Goal: Information Seeking & Learning: Learn about a topic

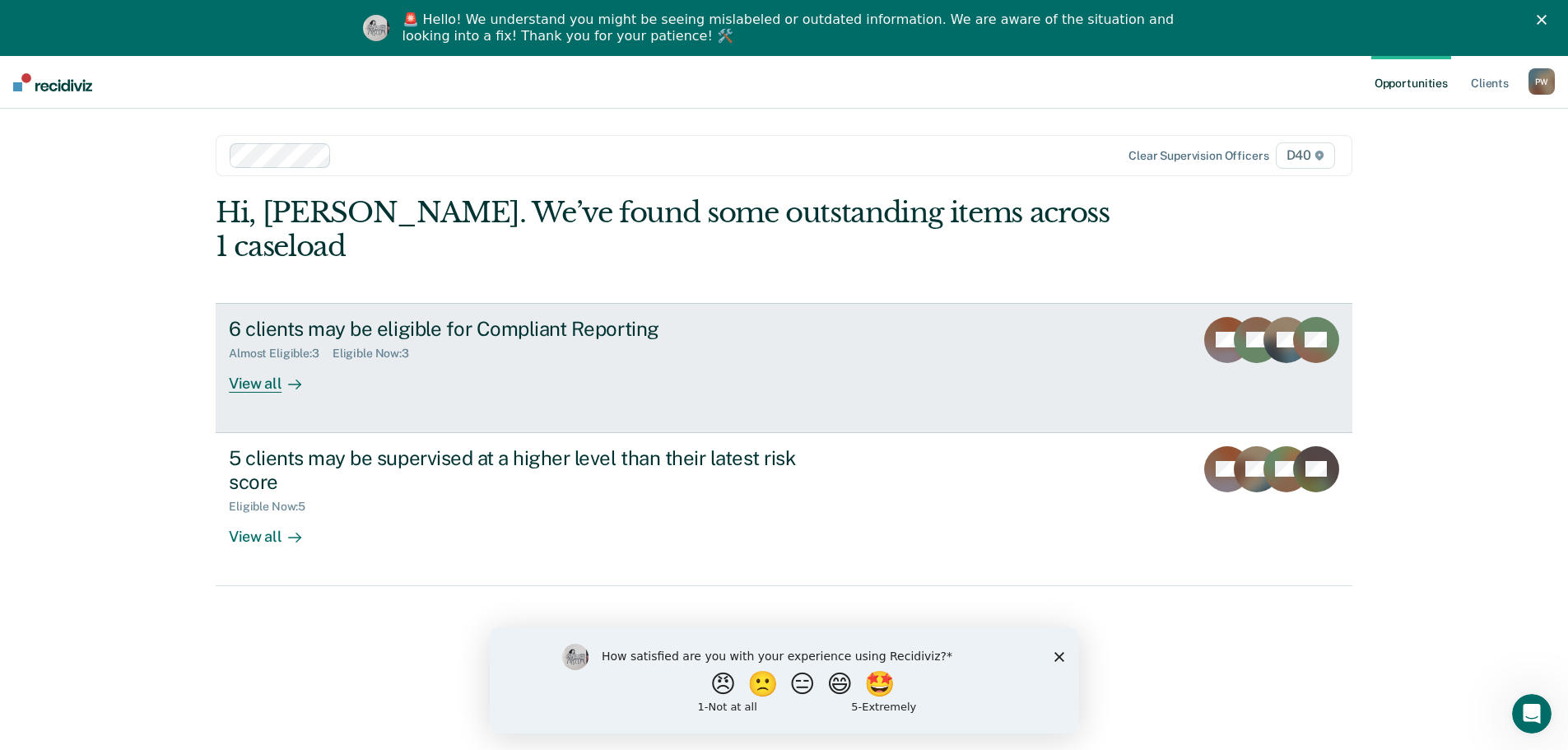
click at [260, 361] on link "6 clients may be eligible for Compliant Reporting Almost Eligible : 3 Eligible …" at bounding box center [784, 368] width 1137 height 130
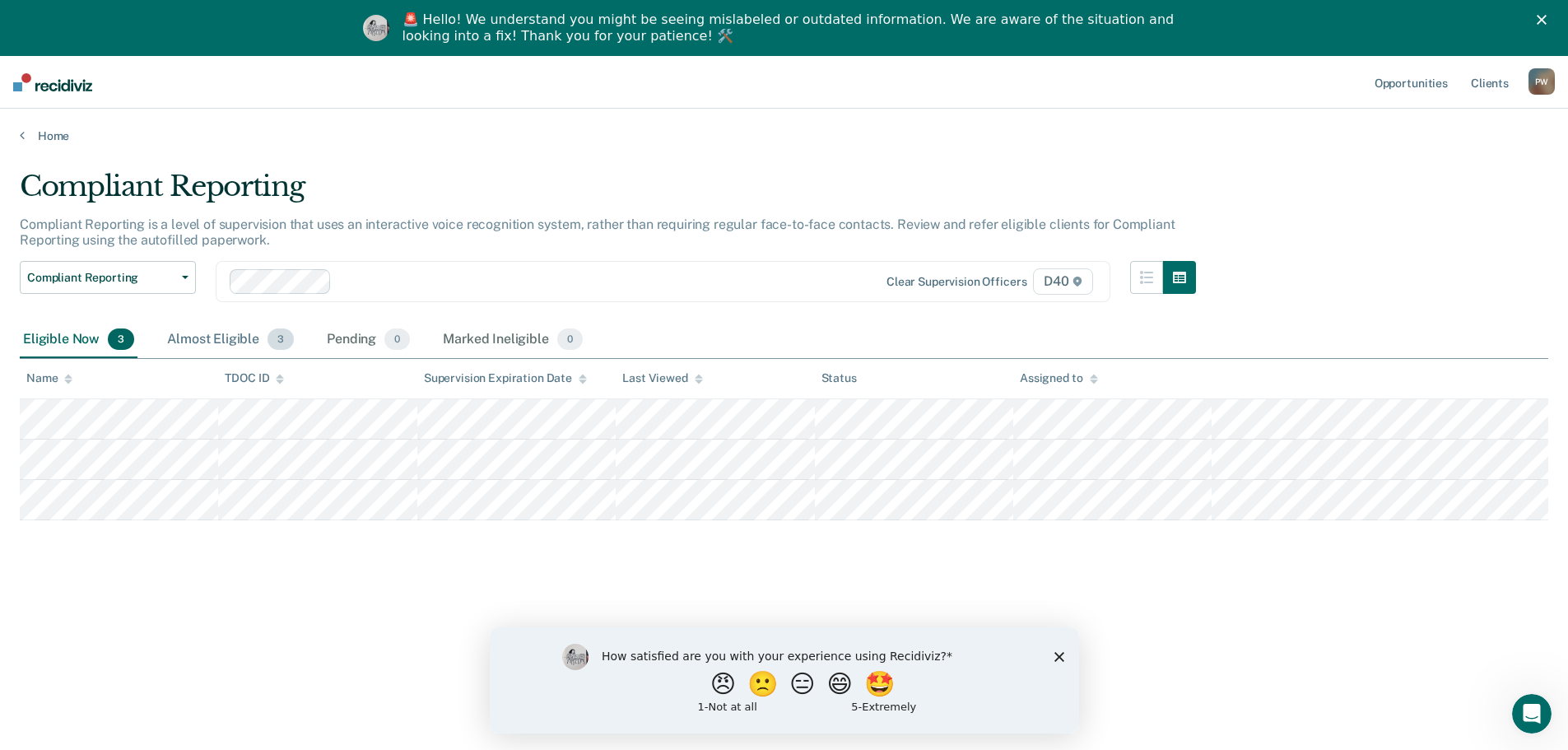
click at [225, 338] on div "Almost Eligible 3" at bounding box center [231, 339] width 134 height 36
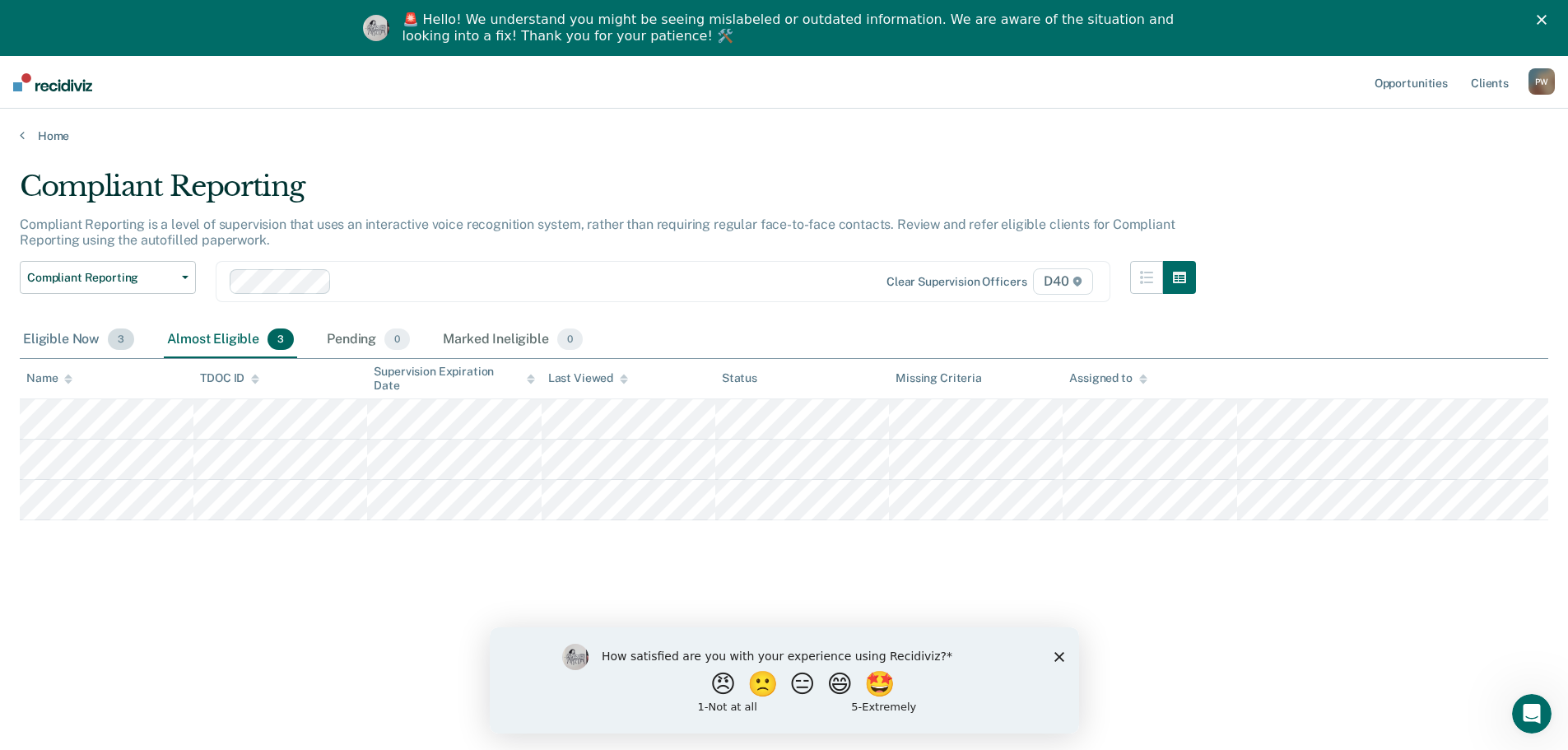
click at [80, 330] on div "Eligible Now 3" at bounding box center [78, 339] width 117 height 36
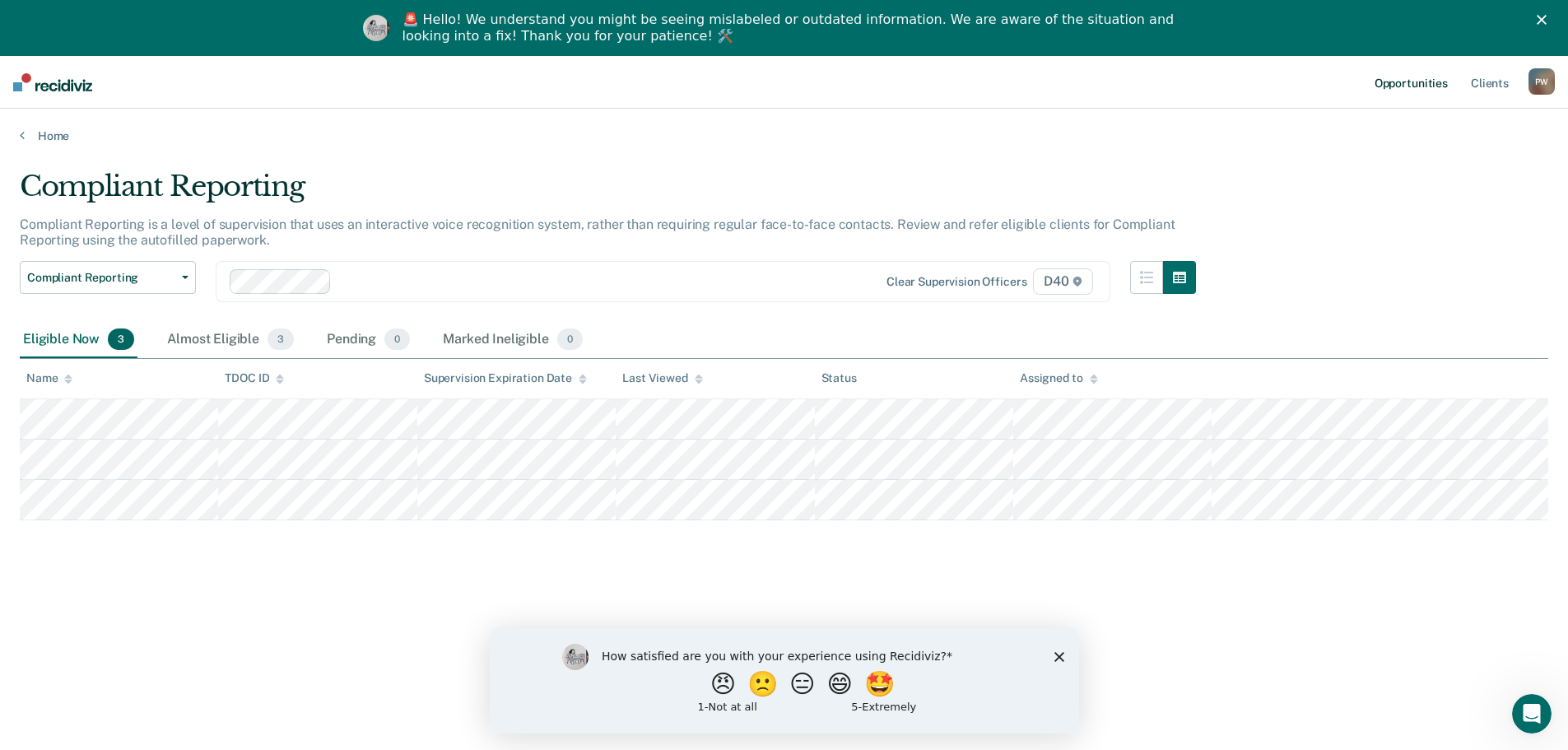
click at [1374, 90] on link "Opportunities" at bounding box center [1411, 81] width 80 height 52
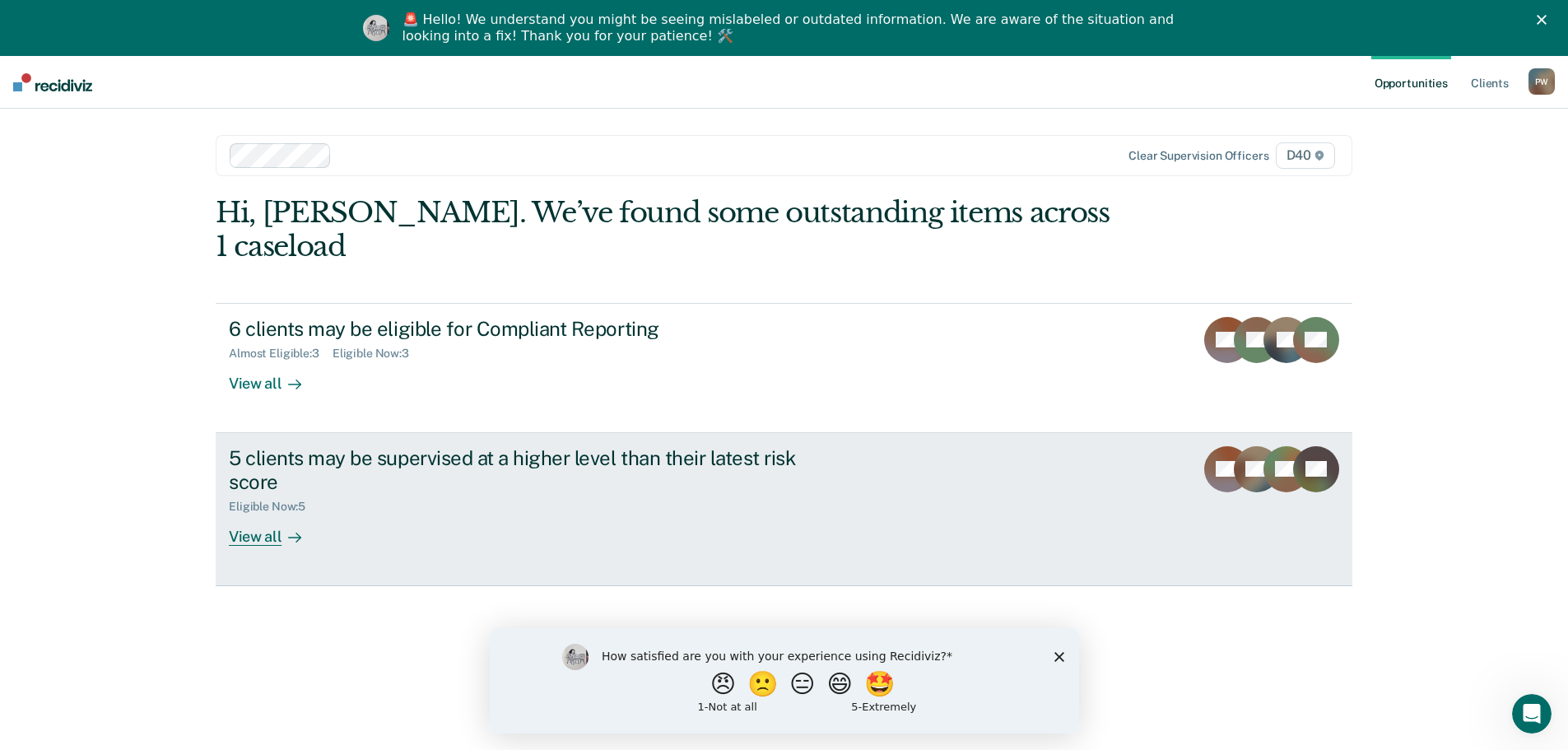
click at [300, 513] on div "View all" at bounding box center [275, 529] width 93 height 32
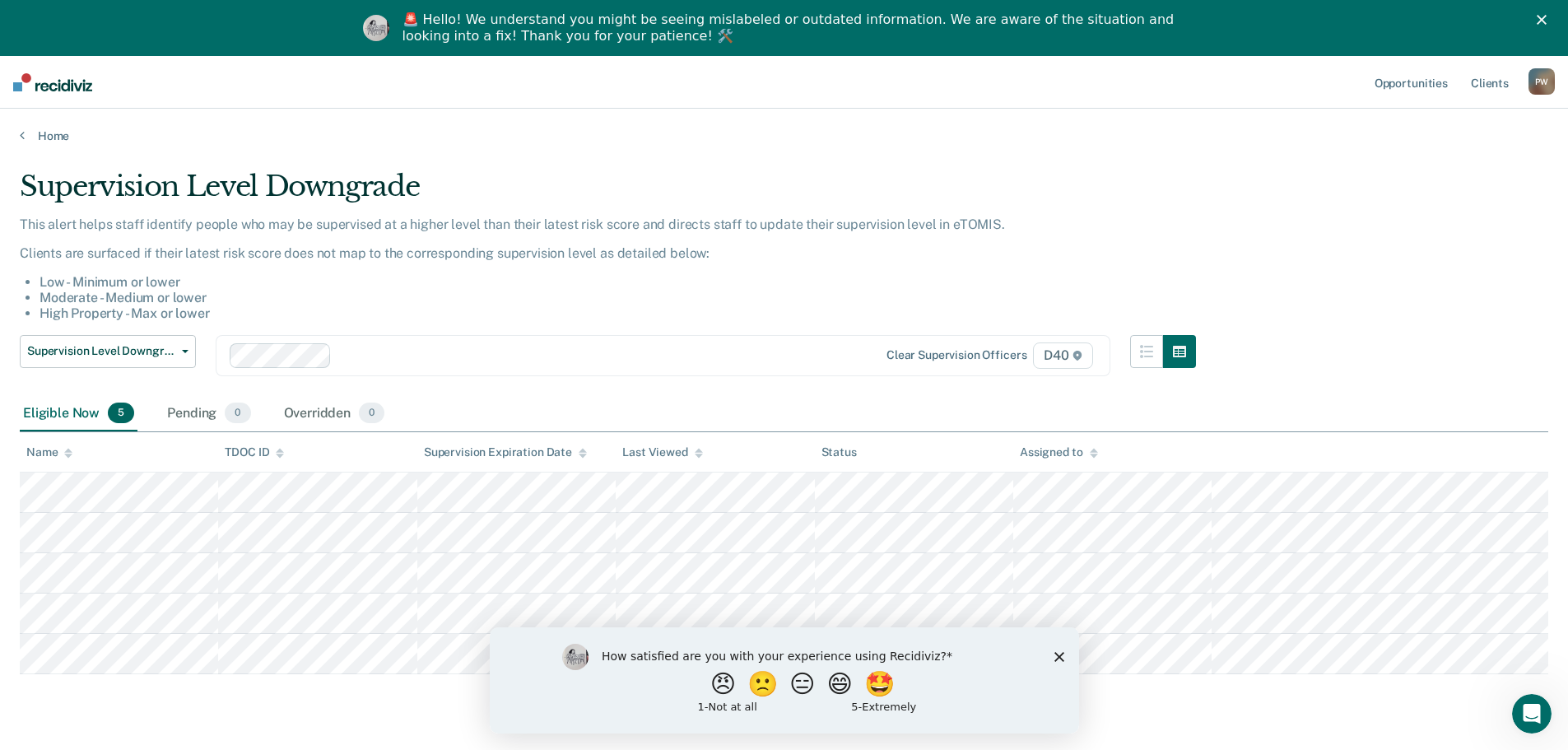
scroll to position [56, 0]
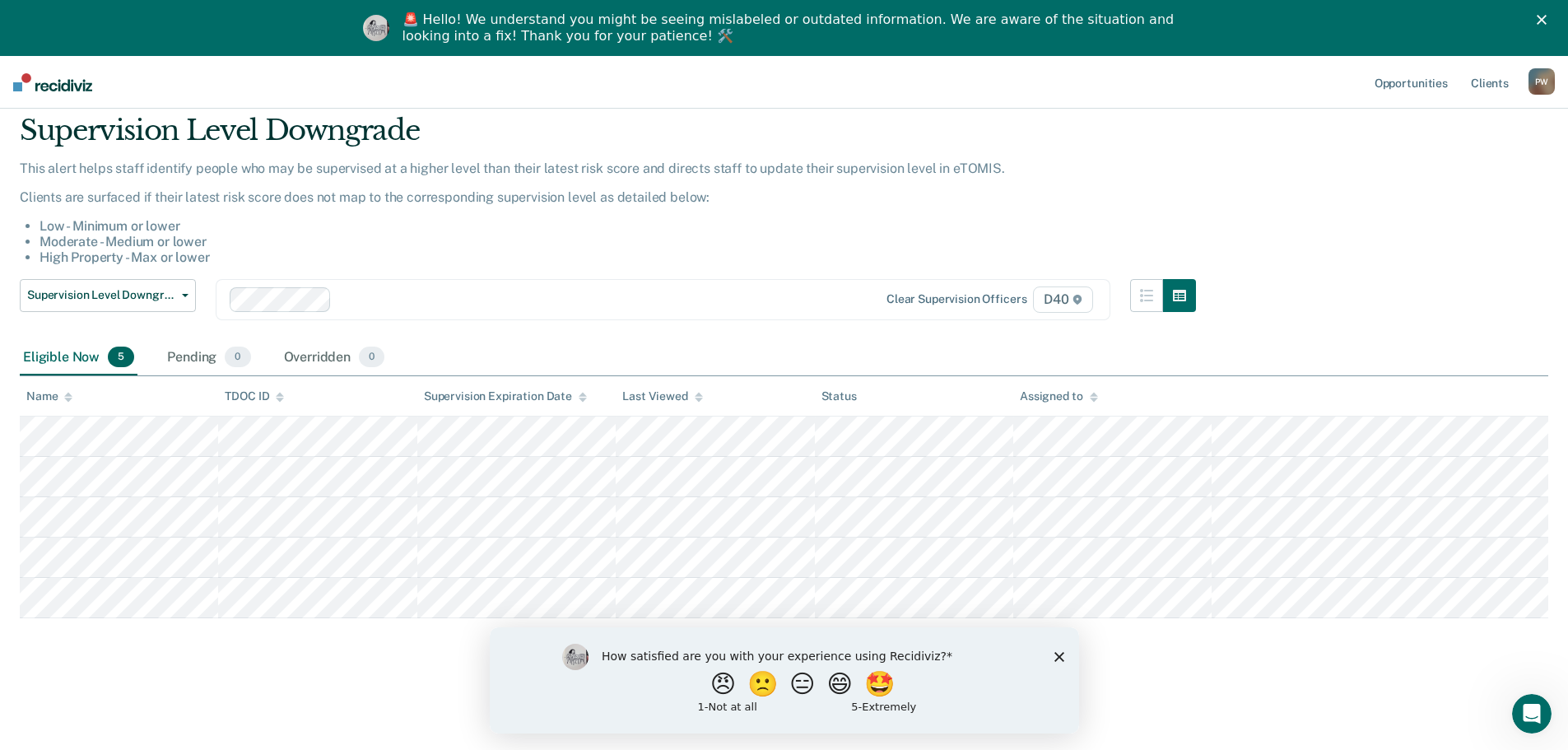
click at [1060, 654] on polygon "Close survey" at bounding box center [1059, 657] width 10 height 10
